Goal: Task Accomplishment & Management: Complete application form

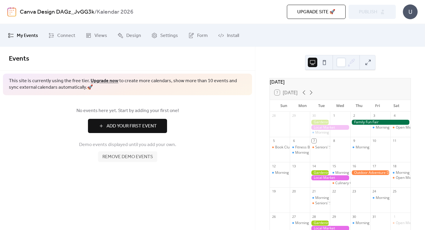
click at [132, 158] on span "Remove demo events" at bounding box center [127, 156] width 50 height 7
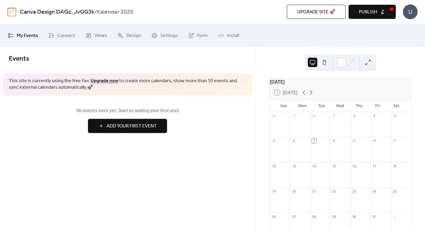
click at [112, 128] on span "Add Your First Event" at bounding box center [131, 125] width 50 height 7
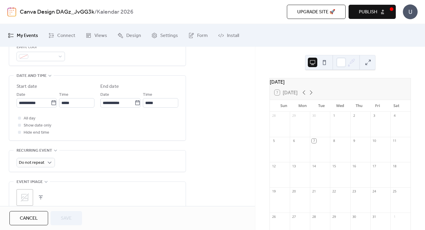
scroll to position [177, 0]
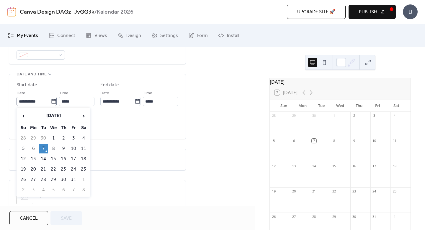
click at [52, 101] on icon at bounding box center [54, 101] width 6 height 6
click at [51, 101] on input "**********" at bounding box center [34, 100] width 34 height 9
click at [82, 115] on span "›" at bounding box center [83, 116] width 9 height 12
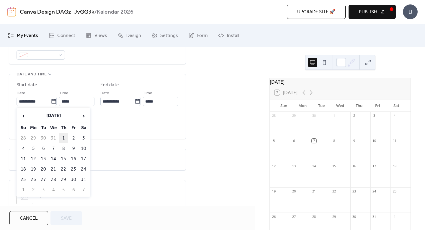
click at [63, 136] on td "1" at bounding box center [63, 138] width 9 height 10
type input "**********"
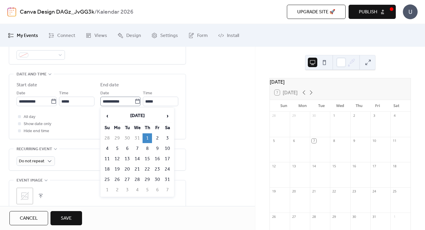
click at [137, 100] on icon at bounding box center [137, 101] width 4 height 5
click at [135, 100] on input "**********" at bounding box center [117, 100] width 34 height 9
click at [165, 117] on span "›" at bounding box center [167, 116] width 9 height 12
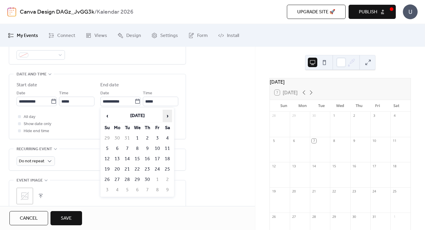
click at [165, 117] on span "›" at bounding box center [167, 116] width 9 height 12
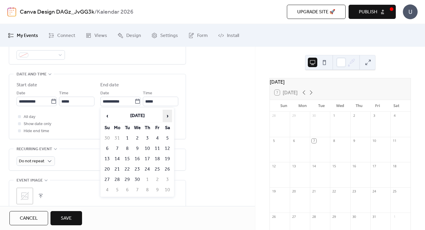
click at [165, 117] on span "›" at bounding box center [167, 116] width 9 height 12
click at [147, 175] on td "31" at bounding box center [146, 179] width 9 height 10
type input "**********"
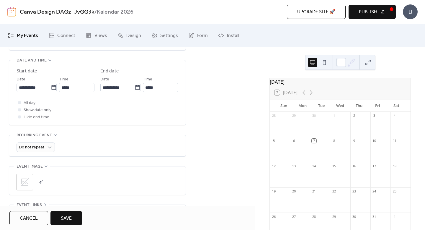
scroll to position [194, 0]
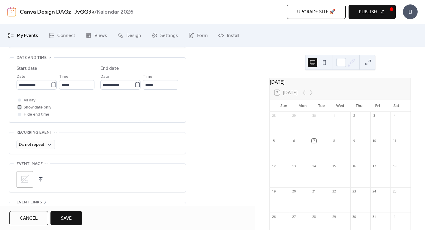
click at [31, 108] on span "Show date only" at bounding box center [38, 107] width 28 height 7
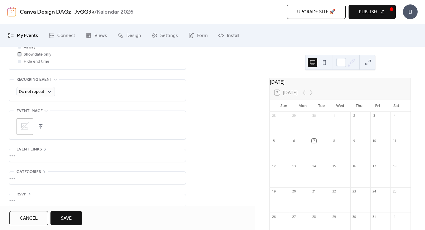
scroll to position [254, 0]
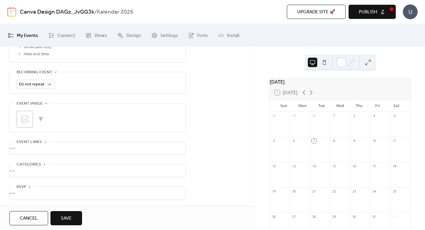
click at [31, 162] on span "Categories" at bounding box center [29, 164] width 24 height 7
click at [29, 144] on div "•••" at bounding box center [97, 147] width 176 height 12
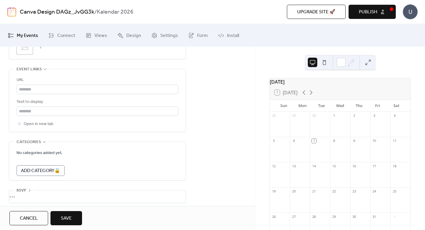
scroll to position [330, 0]
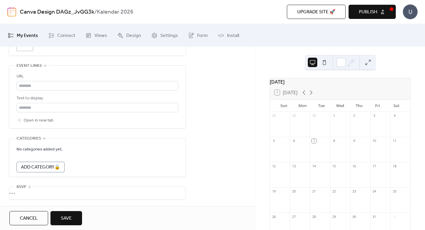
click at [66, 214] on span "Save" at bounding box center [66, 217] width 11 height 7
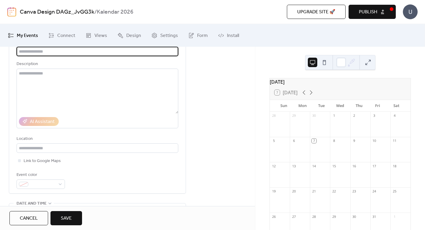
click at [46, 54] on input "text" at bounding box center [98, 51] width 162 height 9
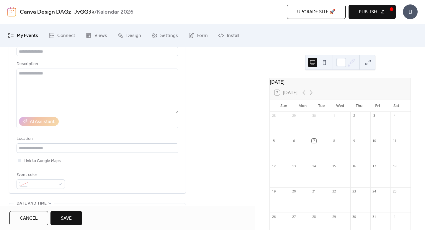
click at [76, 65] on div "Description" at bounding box center [97, 63] width 160 height 7
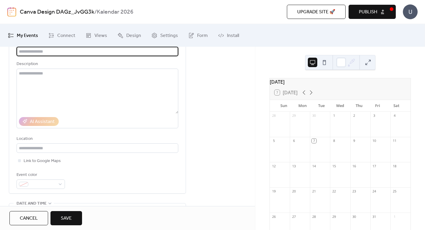
click at [67, 55] on input "text" at bounding box center [98, 51] width 162 height 9
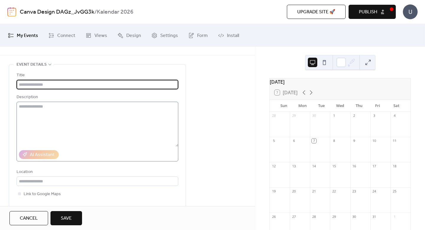
scroll to position [2, 0]
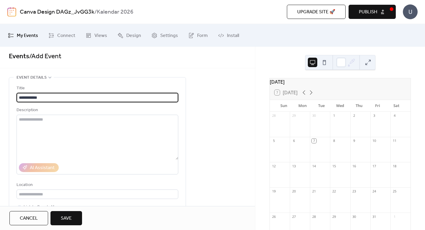
type input "**********"
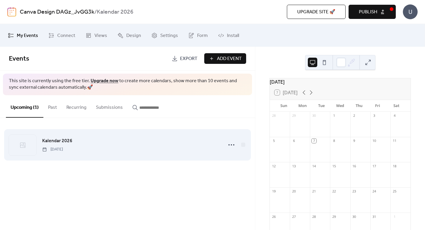
click at [63, 151] on span "[DATE]" at bounding box center [52, 149] width 21 height 6
click at [20, 146] on icon at bounding box center [22, 144] width 7 height 7
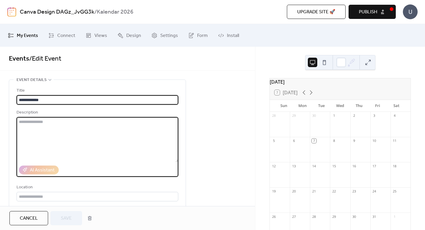
click at [20, 146] on textarea at bounding box center [98, 139] width 162 height 45
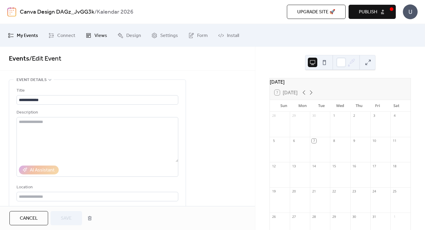
click at [98, 34] on span "Views" at bounding box center [100, 35] width 13 height 9
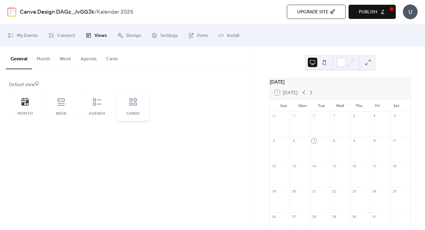
click at [137, 106] on icon at bounding box center [132, 101] width 9 height 9
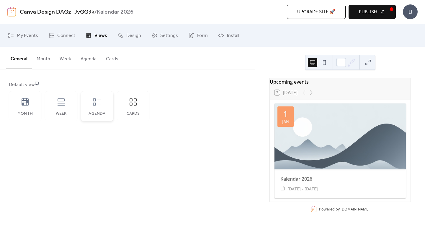
click at [91, 102] on div "Agenda" at bounding box center [97, 105] width 32 height 29
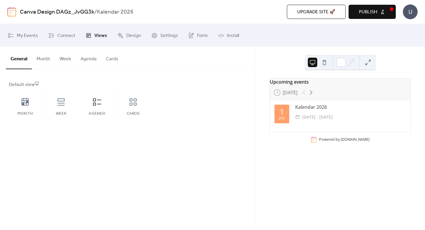
click at [355, 15] on button "Publish" at bounding box center [371, 12] width 47 height 14
